Goal: Task Accomplishment & Management: Use online tool/utility

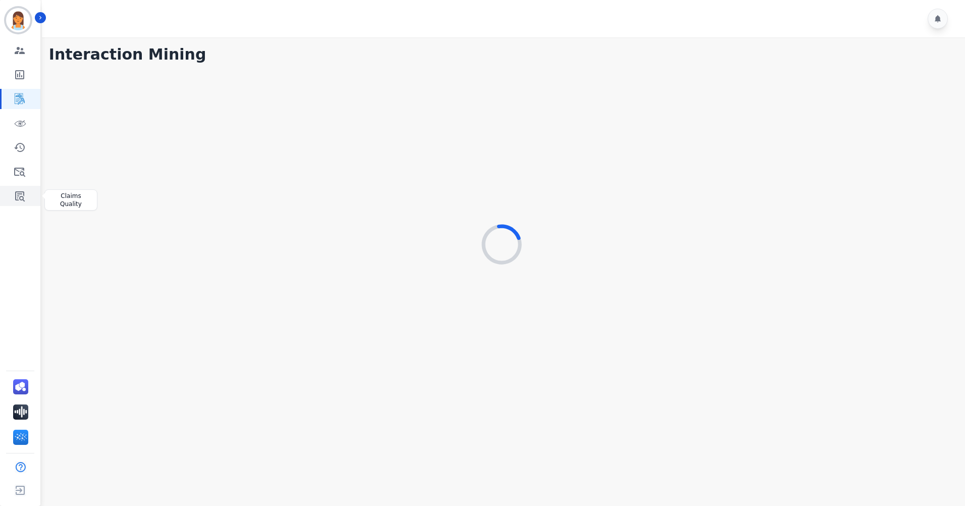
click at [27, 197] on link "Sidebar" at bounding box center [21, 196] width 39 height 20
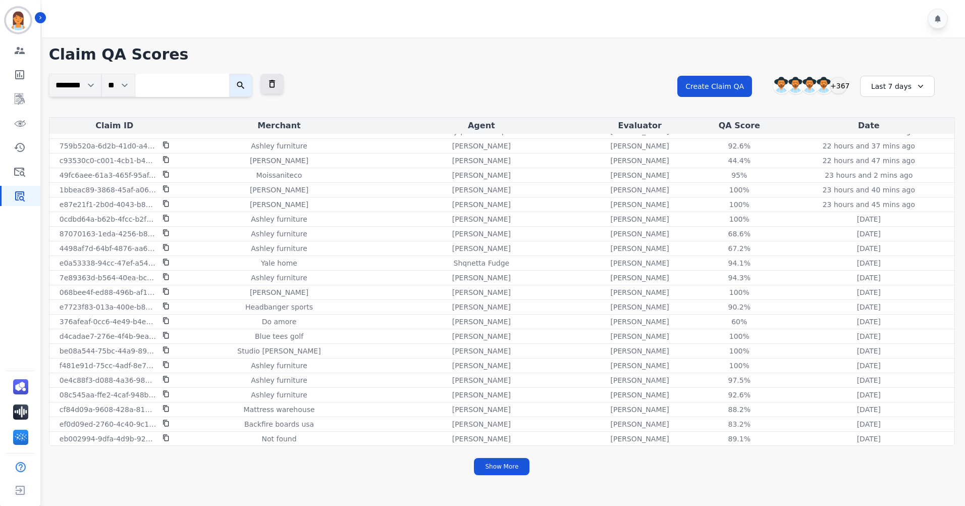
scroll to position [202, 0]
click at [847, 88] on div "[PERSON_NAME] [PERSON_NAME] [PERSON_NAME] [PERSON_NAME] +367" at bounding box center [808, 85] width 87 height 19
click at [843, 86] on div "+367" at bounding box center [838, 85] width 17 height 17
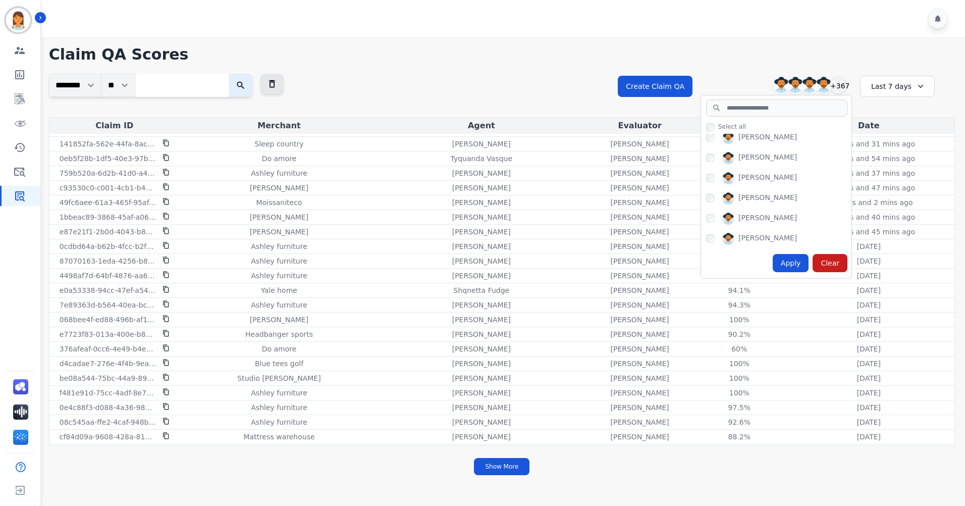
scroll to position [1009, 0]
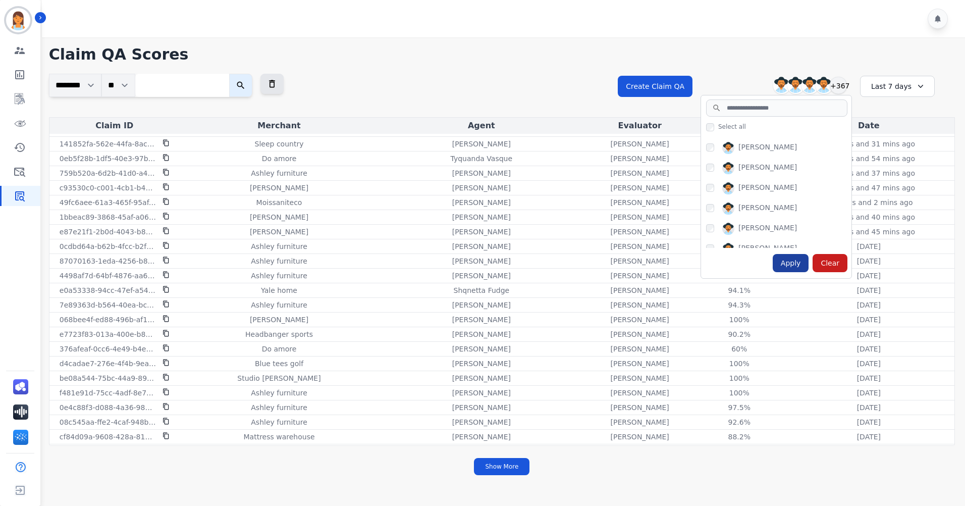
click at [796, 267] on div "Apply" at bounding box center [791, 263] width 36 height 18
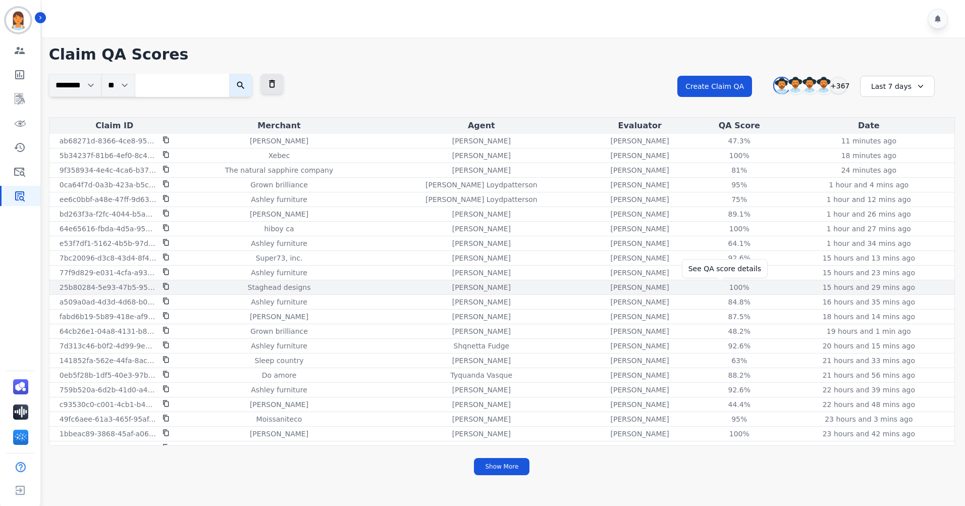
click at [723, 287] on div "100%" at bounding box center [739, 287] width 45 height 10
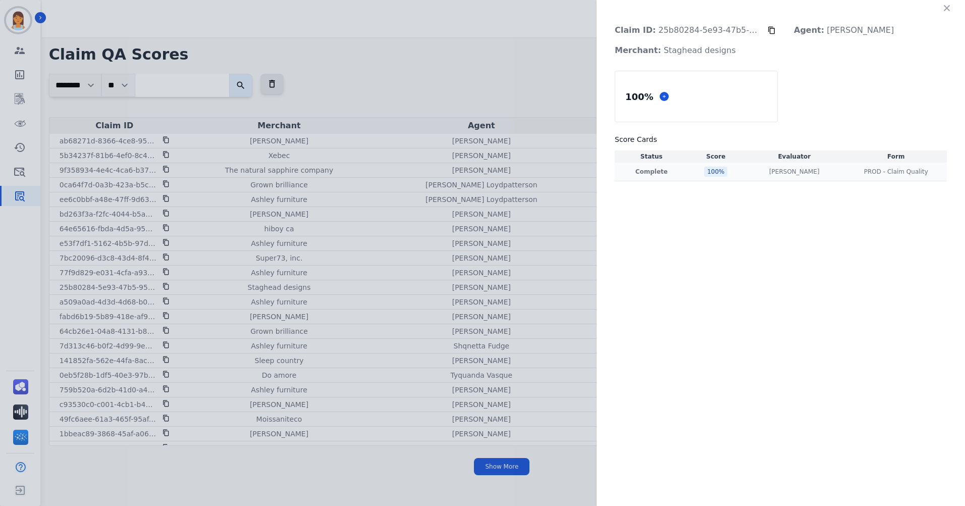
click at [710, 170] on div "100 %" at bounding box center [715, 172] width 23 height 10
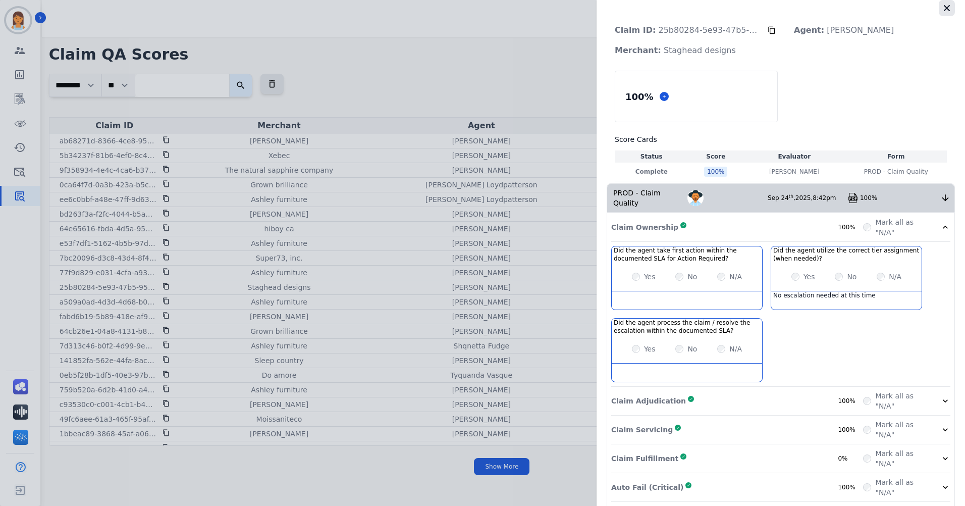
click at [948, 9] on button "button" at bounding box center [947, 8] width 16 height 16
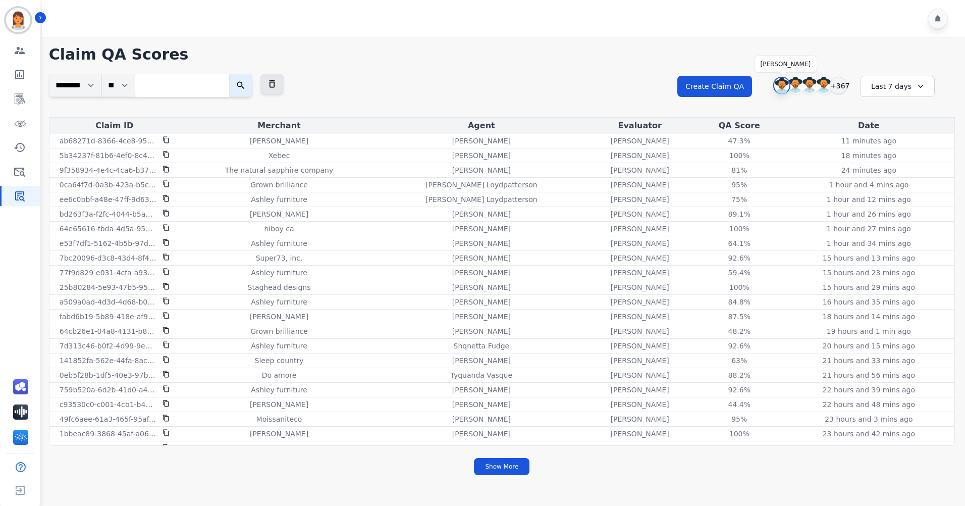
click at [778, 84] on img at bounding box center [781, 86] width 15 height 16
